Goal: Task Accomplishment & Management: Complete application form

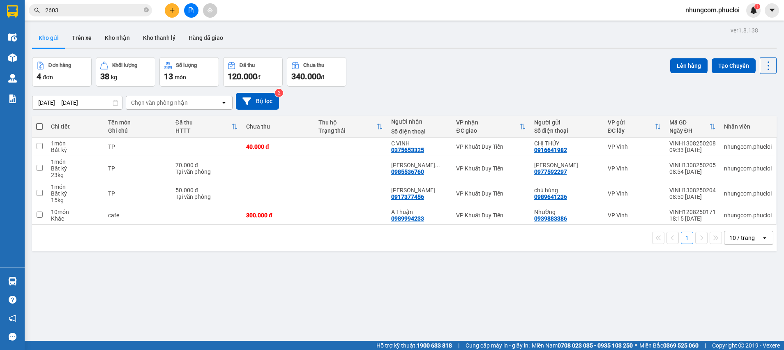
click at [146, 9] on icon "close-circle" at bounding box center [146, 9] width 5 height 5
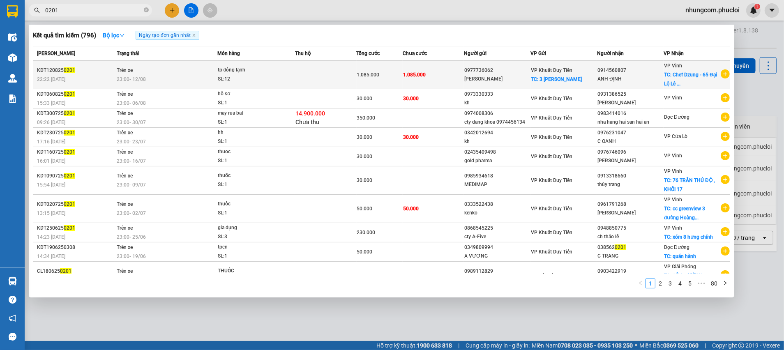
type input "0201"
click at [450, 79] on td "1.085.000" at bounding box center [434, 75] width 62 height 28
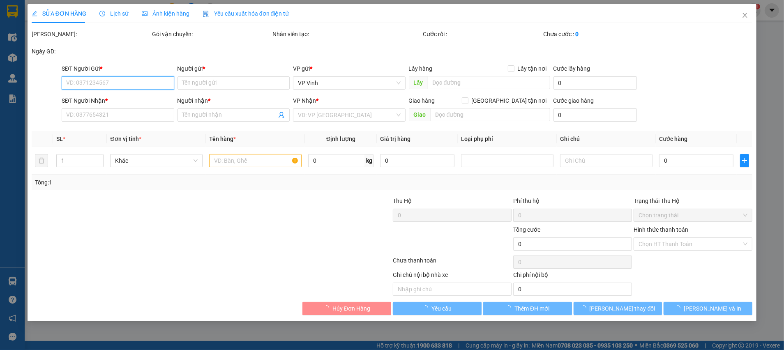
type input "0977736062"
type input "[PERSON_NAME]"
checkbox input "true"
type input "3 [PERSON_NAME]"
type input "0914560807"
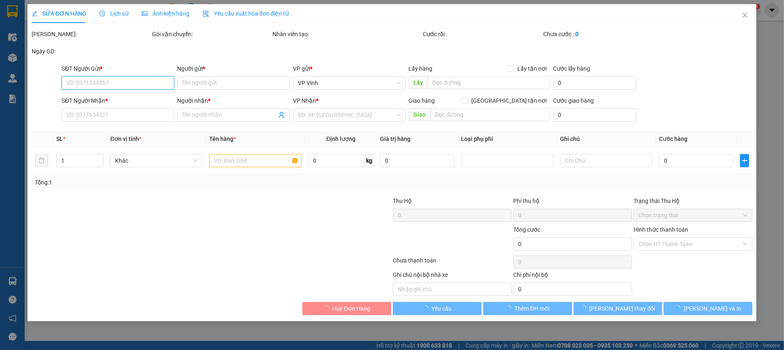
type input "ANH ĐỊNH"
checkbox input "true"
type input "Chef Dzung - 65 Đại Lộ [PERSON_NAME]"
type input "1.085.000"
